Goal: Transaction & Acquisition: Purchase product/service

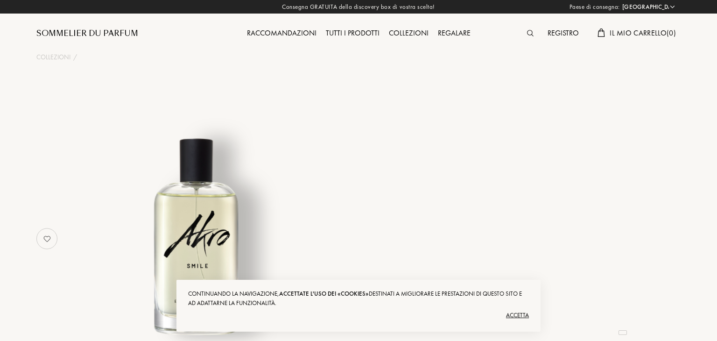
select select "FR"
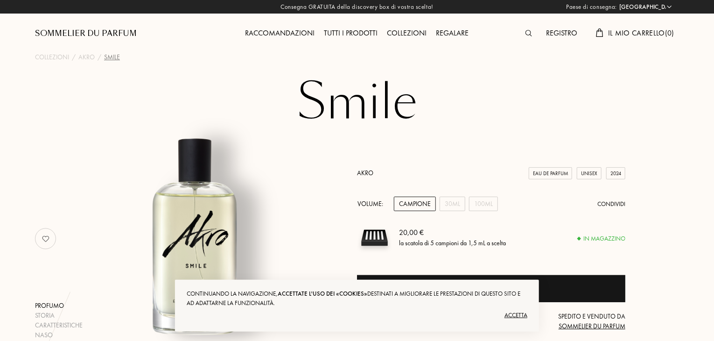
click at [648, 7] on select "[GEOGRAPHIC_DATA] [GEOGRAPHIC_DATA] [GEOGRAPHIC_DATA] [GEOGRAPHIC_DATA] [GEOGRA…" at bounding box center [645, 6] width 56 height 9
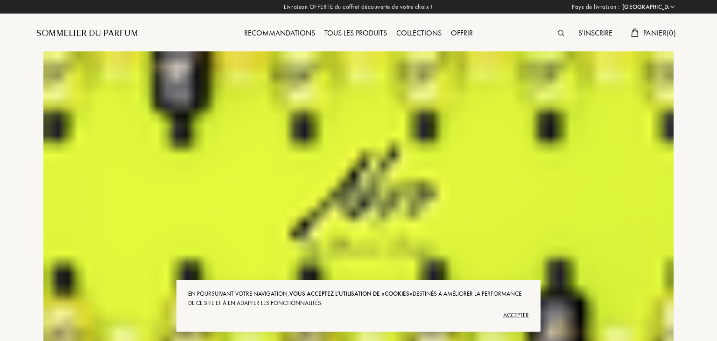
select select "FR"
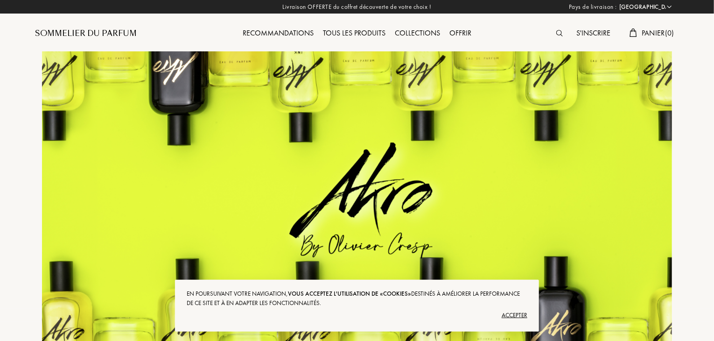
click at [664, 6] on select "Afghanistan Afrique du Sud Albanie Algérie Allemagne Andorre Angola Anguilla An…" at bounding box center [645, 6] width 56 height 9
click at [110, 33] on div "Sommelier du Parfum" at bounding box center [86, 33] width 102 height 11
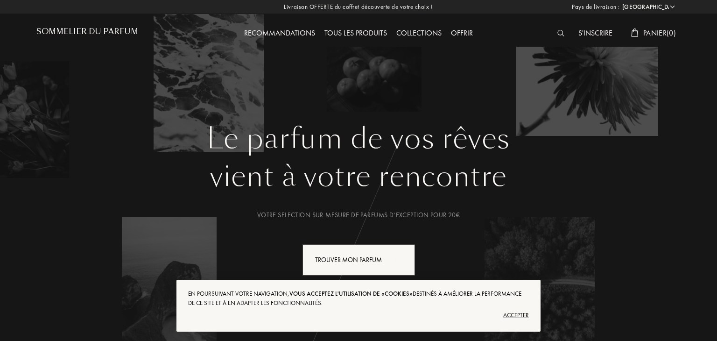
select select "FR"
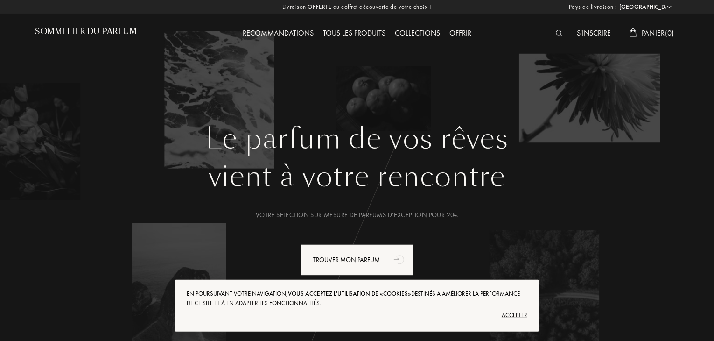
click at [514, 315] on div "Accepter" at bounding box center [357, 314] width 341 height 15
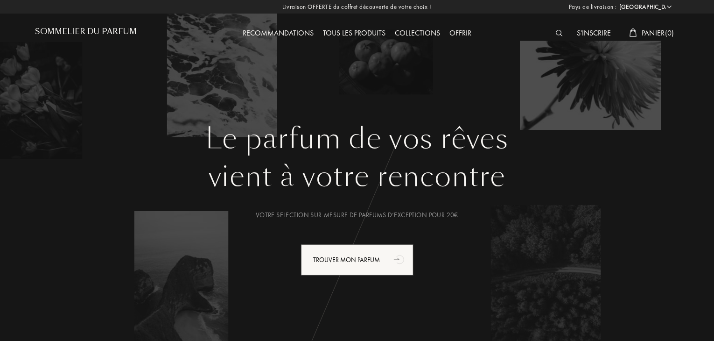
click at [556, 35] on img at bounding box center [559, 33] width 7 height 7
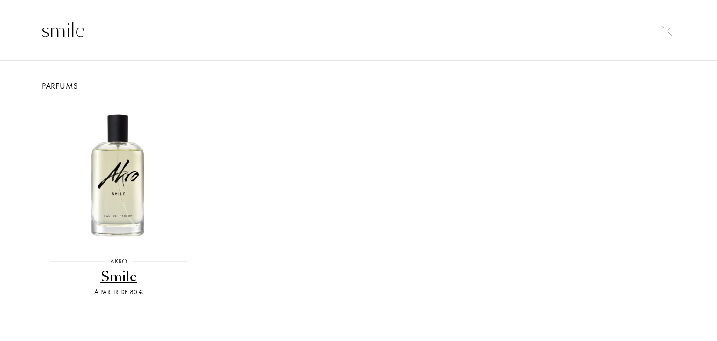
type input "smile"
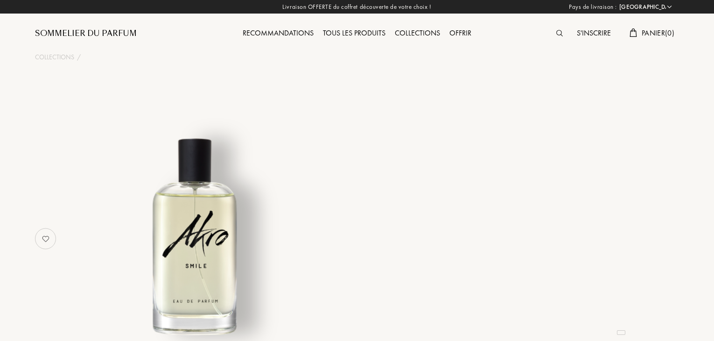
select select "FR"
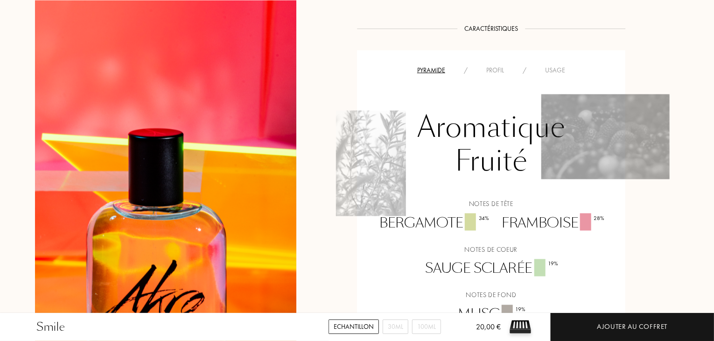
scroll to position [653, 0]
